Goal: Obtain resource: Download file/media

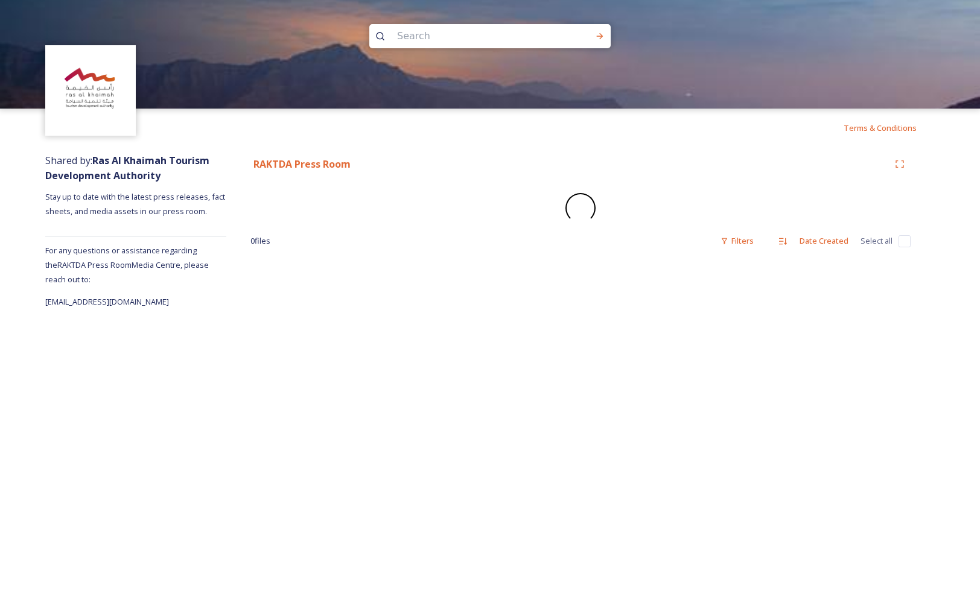
drag, startPoint x: 181, startPoint y: 306, endPoint x: 189, endPoint y: 306, distance: 8.4
click at [190, 306] on div "Shared by: Ras Al Khaimah Tourism Development Authority Stay up to date with th…" at bounding box center [135, 228] width 181 height 162
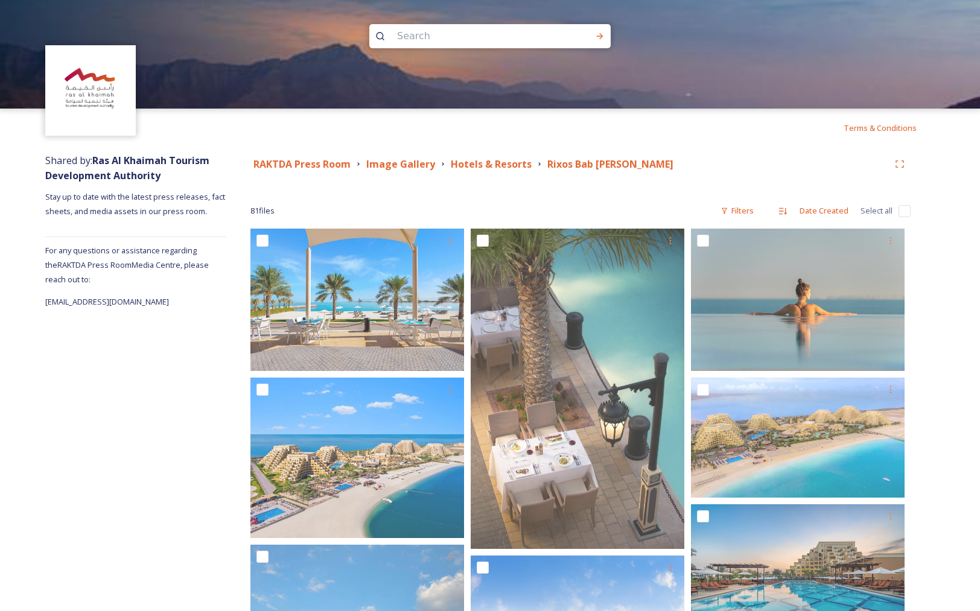
click at [492, 165] on div at bounding box center [490, 163] width 980 height 109
click at [462, 164] on strong "Hotels & Resorts" at bounding box center [491, 163] width 81 height 13
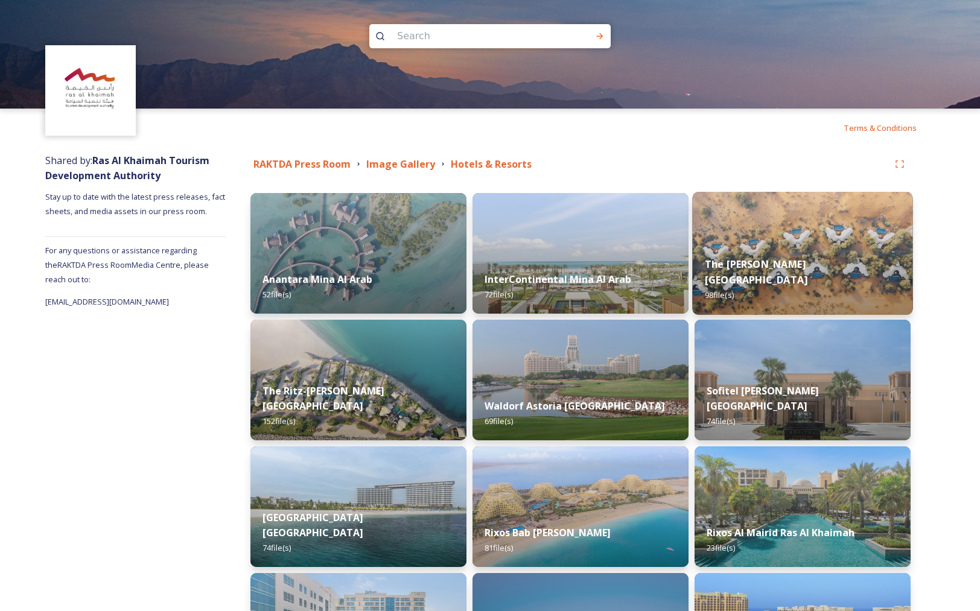
click at [859, 244] on img at bounding box center [802, 253] width 220 height 123
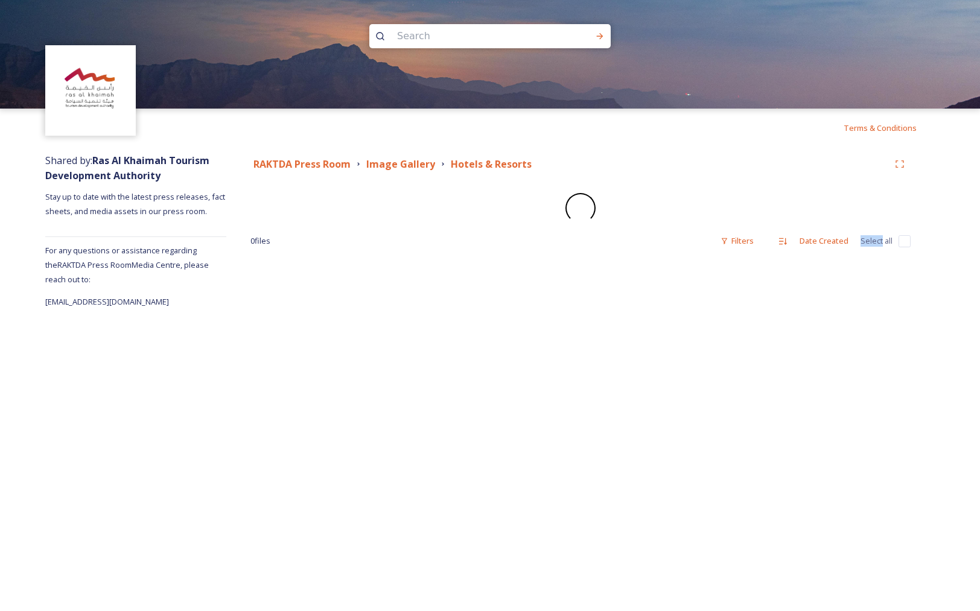
click at [859, 244] on div "0 file s Filters Date Created Select all" at bounding box center [580, 241] width 660 height 24
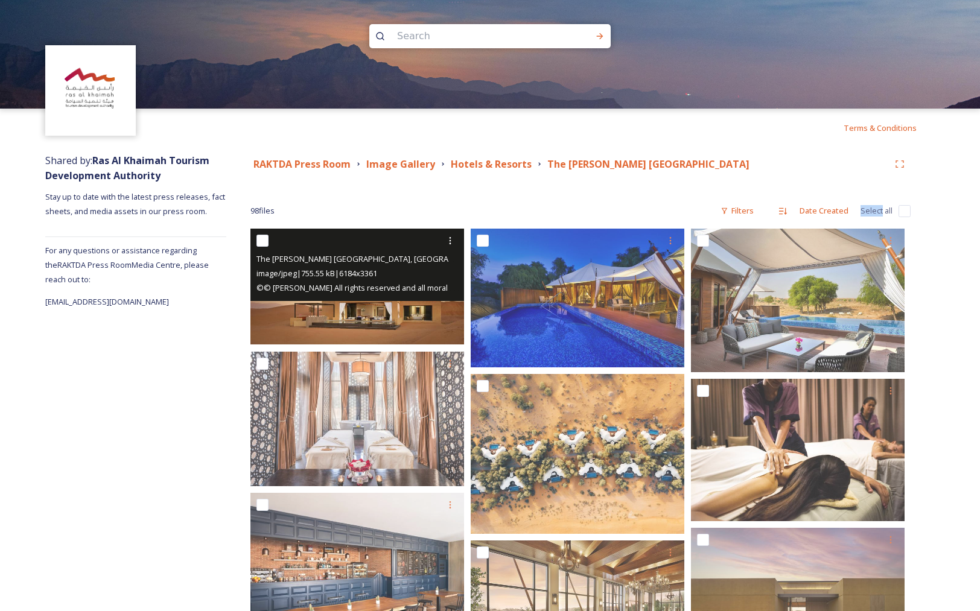
click at [322, 306] on img at bounding box center [357, 287] width 214 height 116
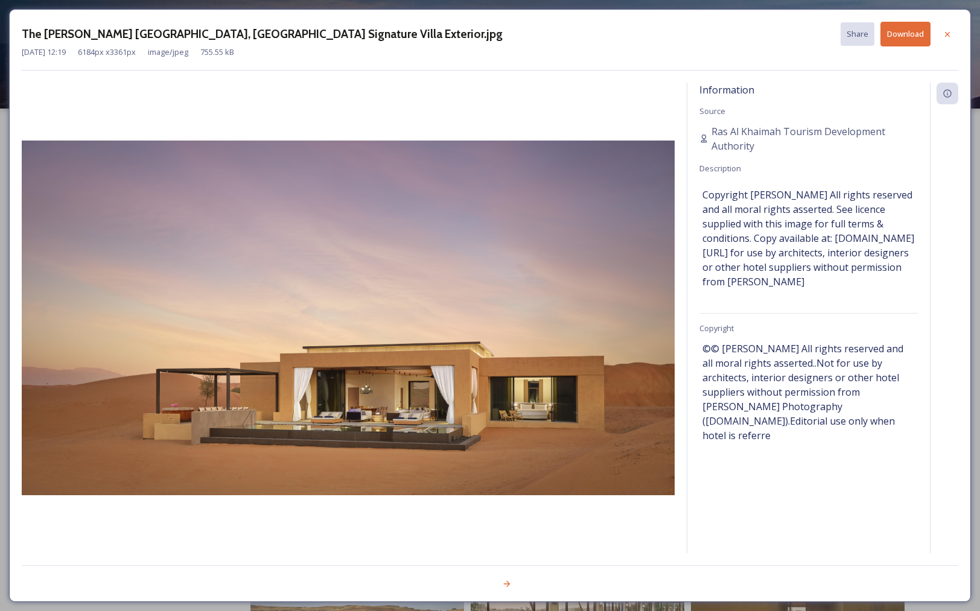
click at [948, 34] on icon at bounding box center [948, 35] width 10 height 10
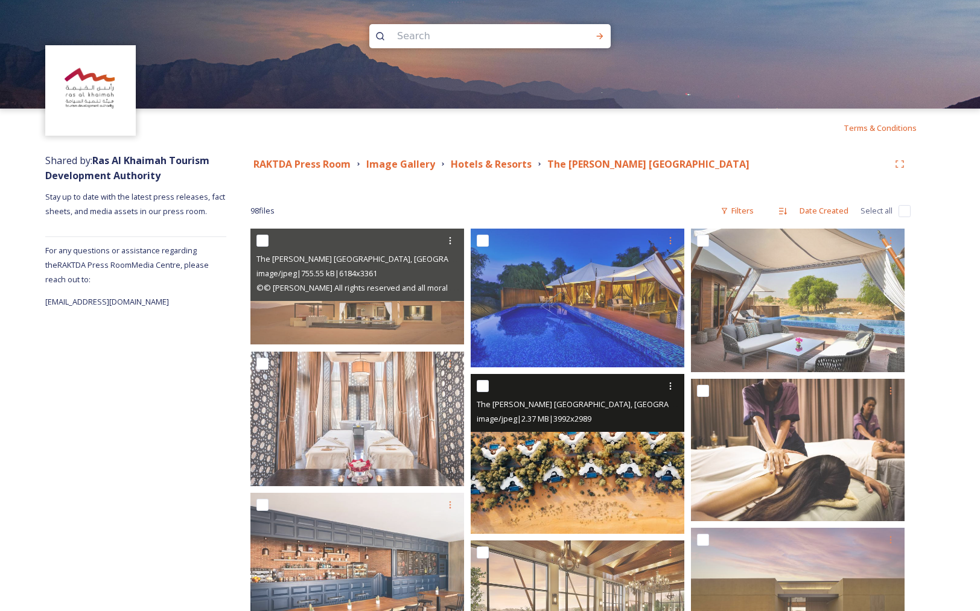
drag, startPoint x: 608, startPoint y: 427, endPoint x: 608, endPoint y: 437, distance: 10.3
click at [608, 427] on div "The [PERSON_NAME] Ras Al Khaimah, [GEOGRAPHIC_DATA] Arieal image of Al Khaimah …" at bounding box center [578, 403] width 214 height 58
click at [607, 447] on img at bounding box center [578, 454] width 214 height 160
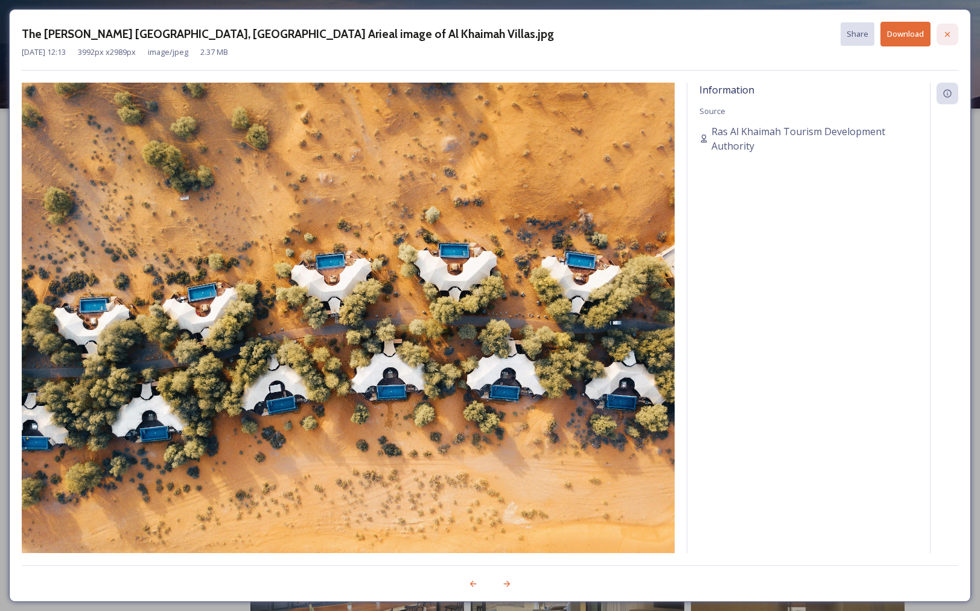
click at [950, 37] on icon at bounding box center [948, 35] width 10 height 10
